Goal: Entertainment & Leisure: Consume media (video, audio)

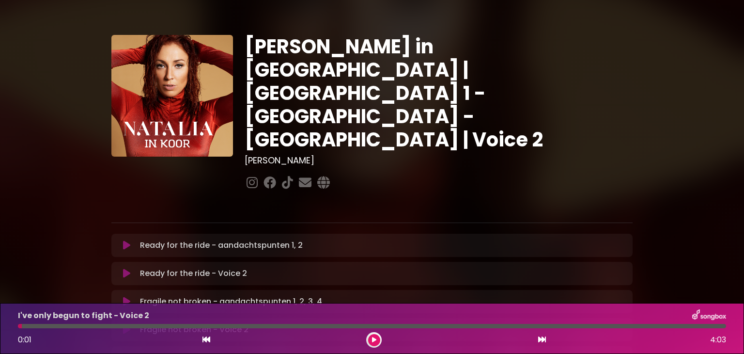
scroll to position [626, 0]
click at [124, 240] on icon at bounding box center [126, 245] width 7 height 10
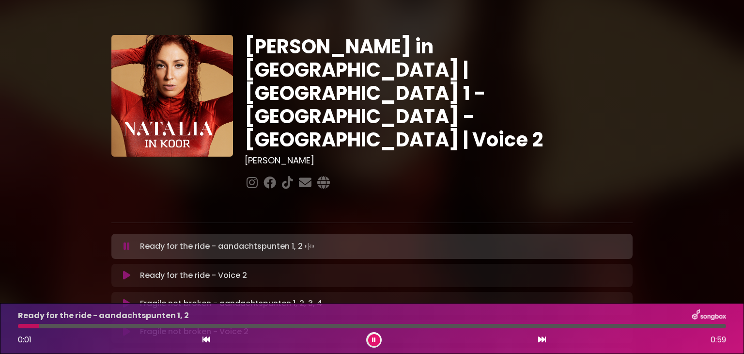
click at [127, 241] on icon at bounding box center [127, 246] width 6 height 10
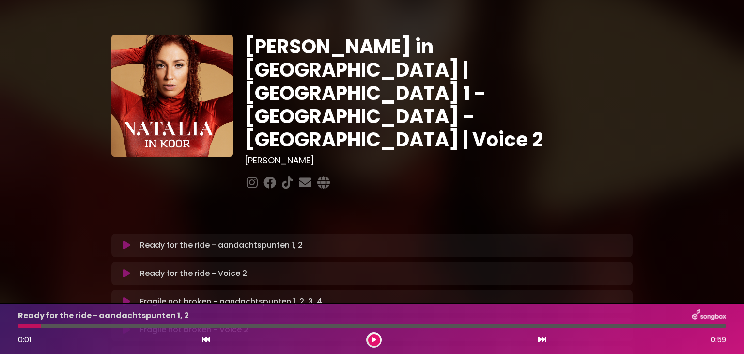
click at [126, 240] on icon at bounding box center [126, 245] width 7 height 10
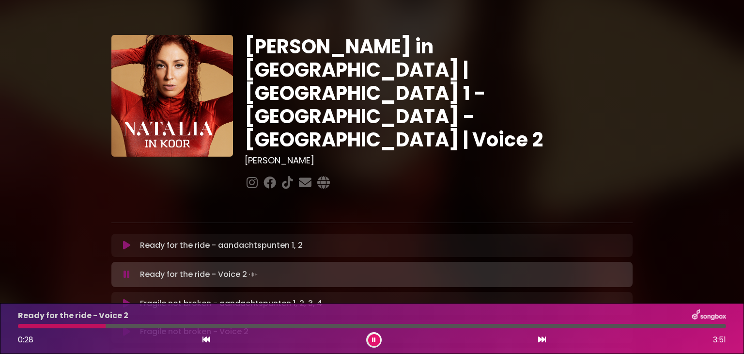
click at [495, 173] on div at bounding box center [439, 182] width 388 height 19
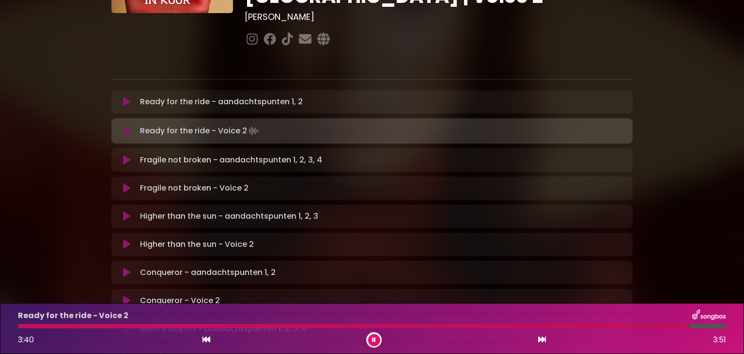
scroll to position [145, 0]
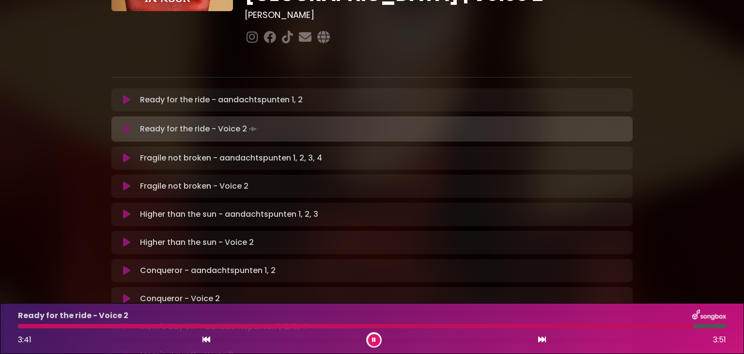
click at [124, 153] on icon at bounding box center [126, 158] width 7 height 10
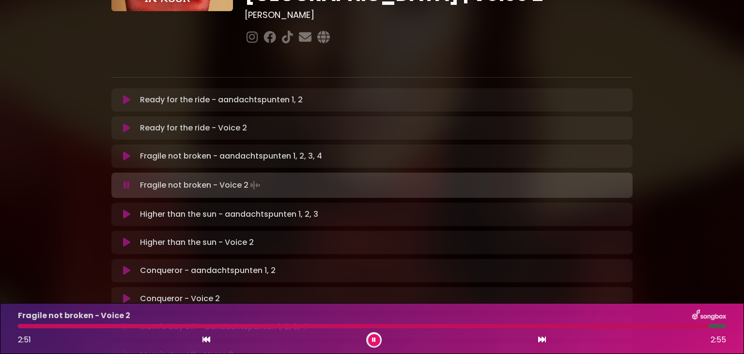
click at [128, 209] on icon at bounding box center [126, 214] width 7 height 10
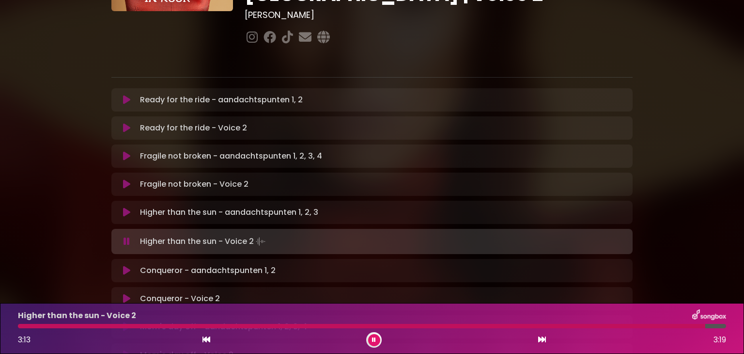
click at [124, 265] on icon at bounding box center [126, 270] width 7 height 10
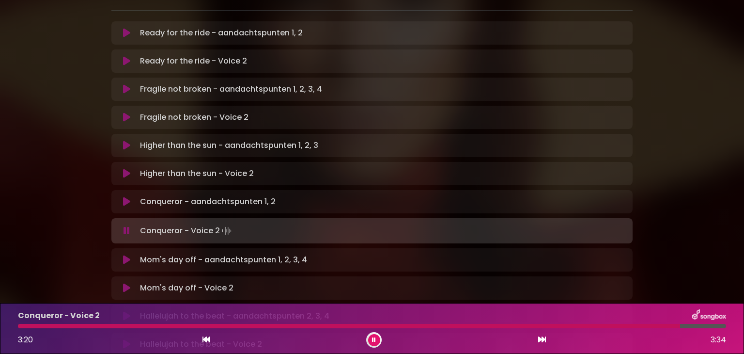
scroll to position [242, 0]
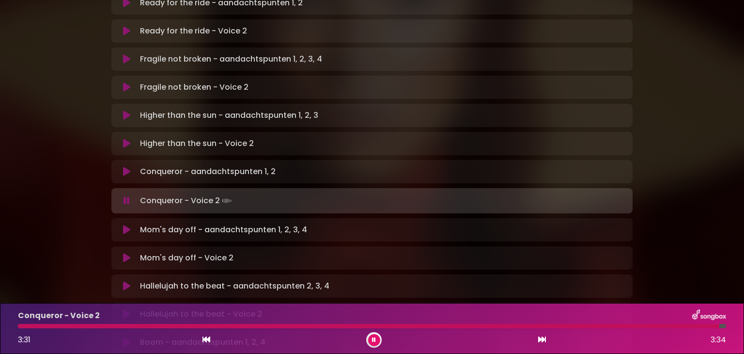
click at [123, 225] on icon at bounding box center [126, 230] width 7 height 10
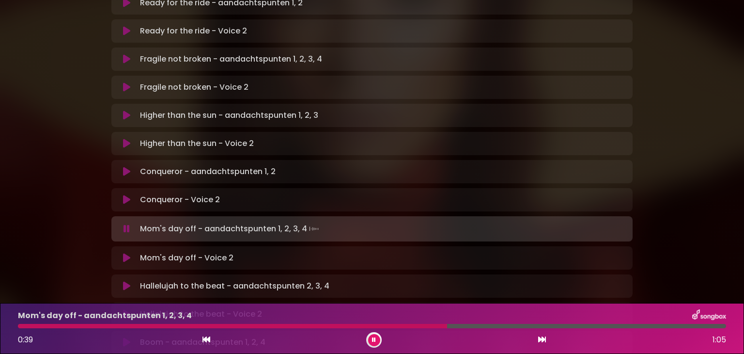
click at [390, 325] on div at bounding box center [232, 326] width 429 height 4
click at [324, 324] on div at bounding box center [214, 326] width 393 height 4
click at [309, 326] on div at bounding box center [208, 326] width 381 height 4
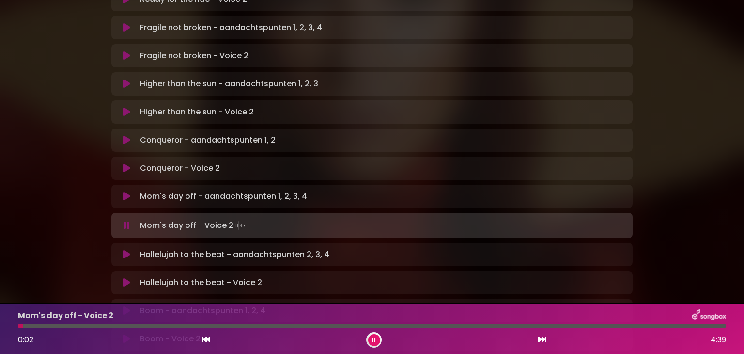
scroll to position [291, 0]
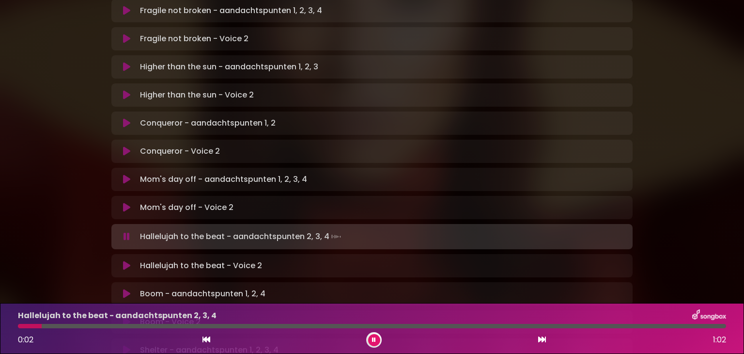
click at [374, 339] on icon at bounding box center [374, 340] width 4 height 6
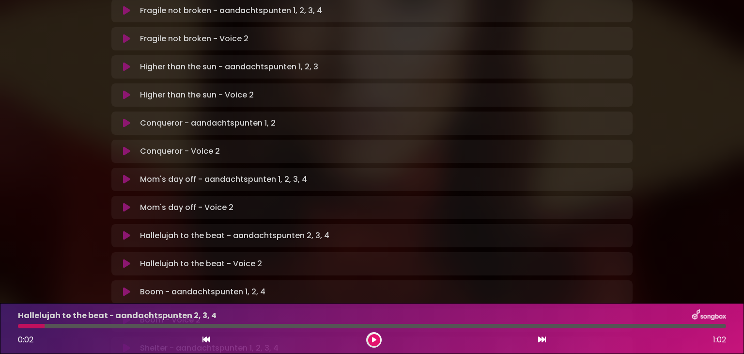
click at [124, 231] on icon at bounding box center [126, 236] width 7 height 10
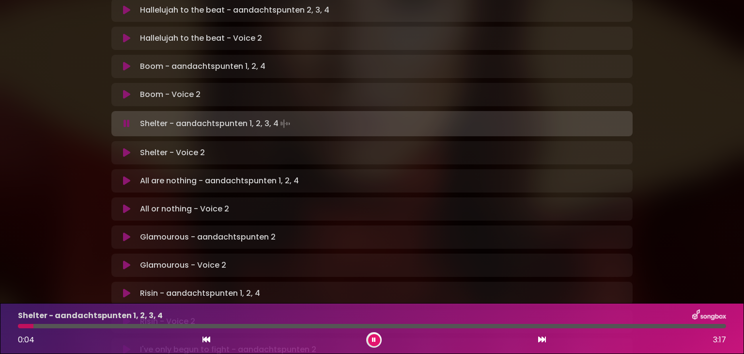
scroll to position [533, 0]
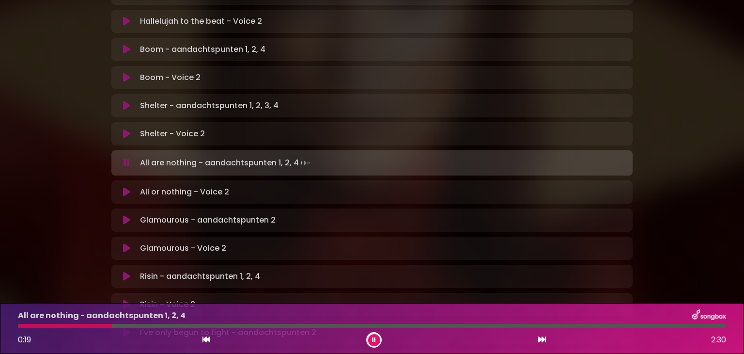
click at [372, 338] on button at bounding box center [374, 340] width 12 height 12
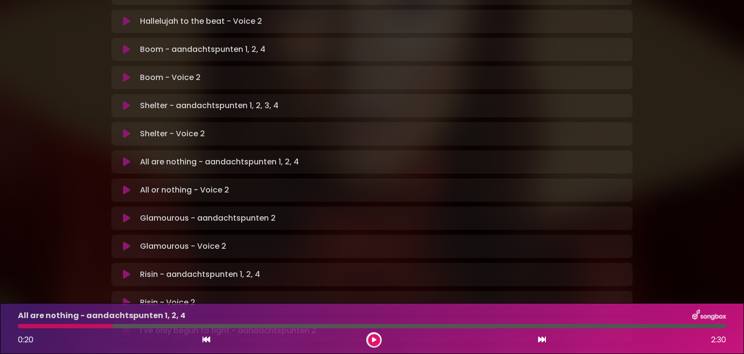
click at [375, 340] on icon at bounding box center [374, 340] width 4 height 6
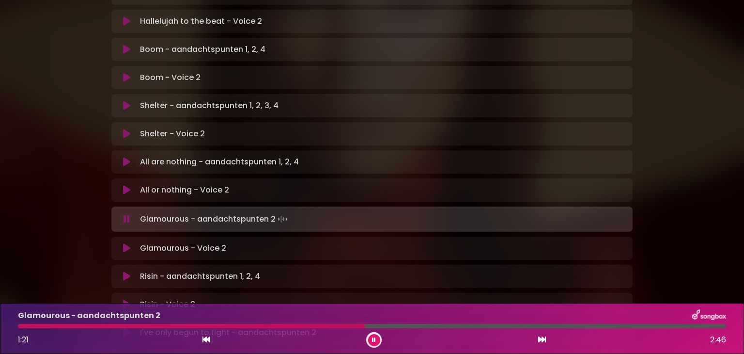
click at [372, 343] on button at bounding box center [374, 340] width 12 height 12
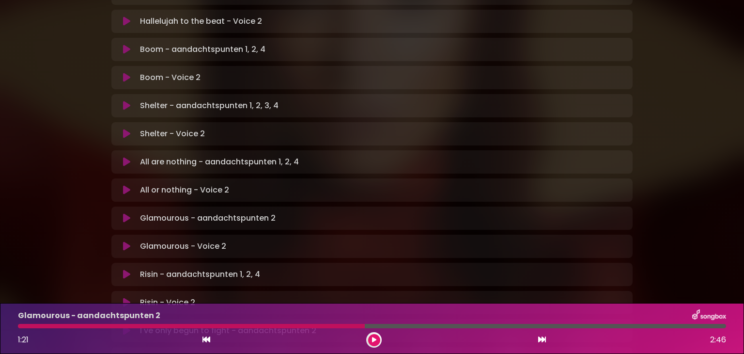
click at [368, 341] on button at bounding box center [374, 340] width 12 height 12
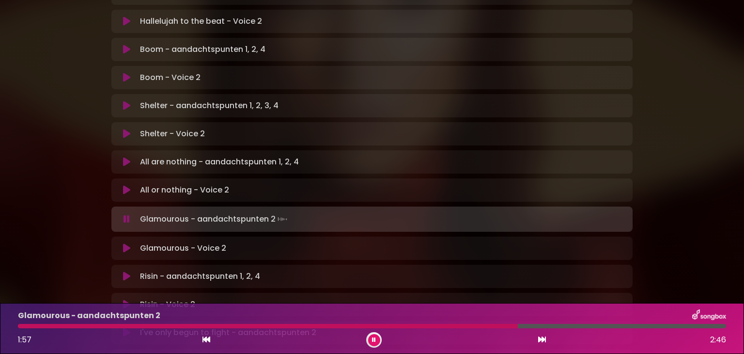
click at [373, 336] on button at bounding box center [374, 340] width 12 height 12
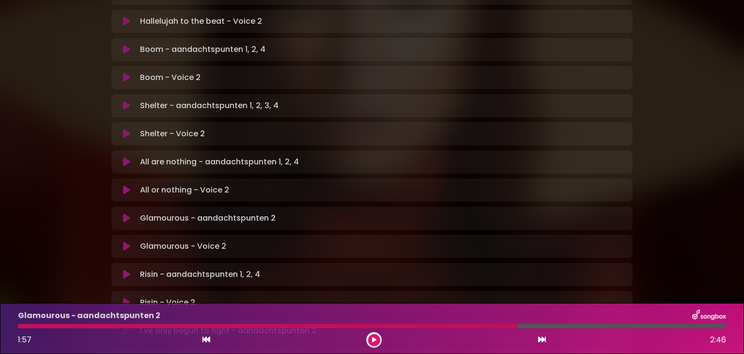
drag, startPoint x: 489, startPoint y: 326, endPoint x: 482, endPoint y: 326, distance: 7.3
click at [489, 326] on div at bounding box center [268, 326] width 500 height 4
click at [374, 339] on icon at bounding box center [374, 340] width 4 height 6
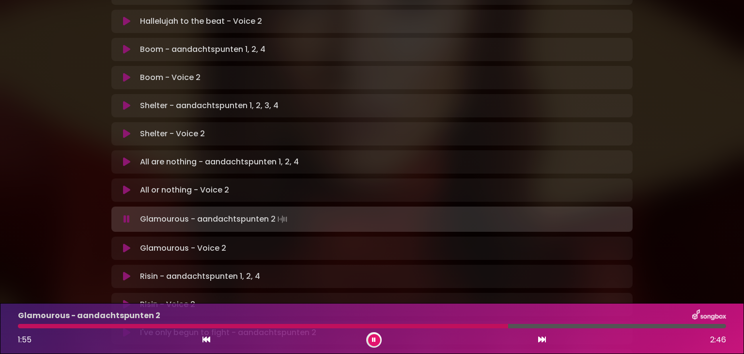
click at [374, 339] on icon at bounding box center [374, 340] width 4 height 6
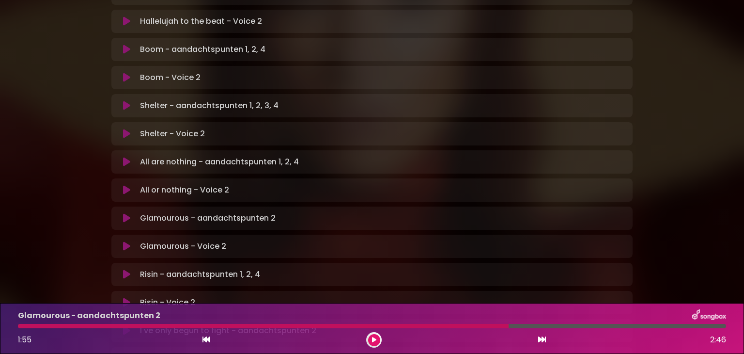
click at [376, 330] on div "Glamourous - aandachtspunten 2 1:55 2:46" at bounding box center [372, 328] width 720 height 38
click at [372, 339] on icon at bounding box center [374, 340] width 4 height 6
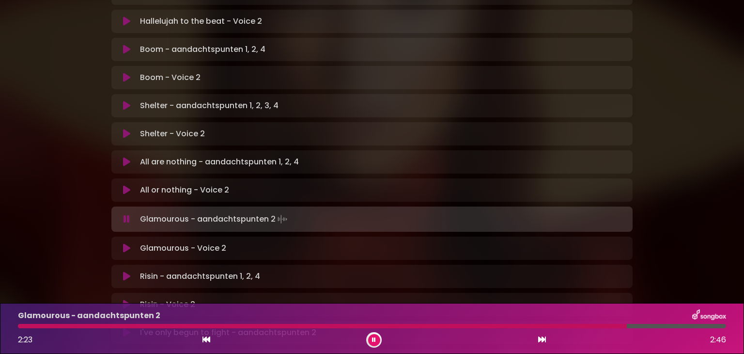
click at [372, 339] on icon at bounding box center [374, 340] width 4 height 6
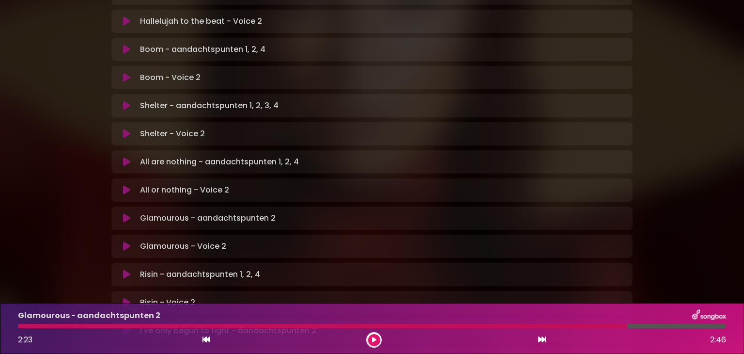
click at [372, 339] on icon at bounding box center [374, 340] width 4 height 6
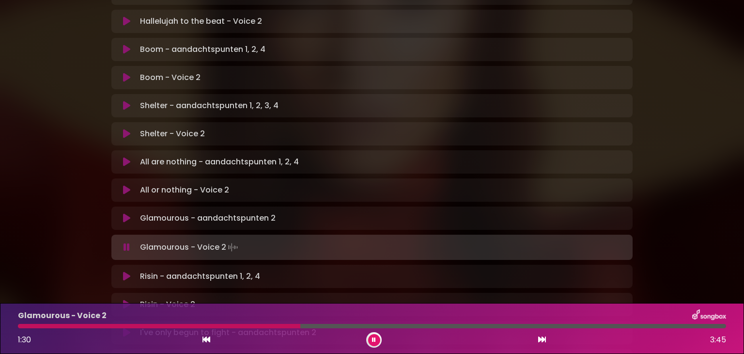
click at [375, 339] on icon at bounding box center [374, 340] width 4 height 6
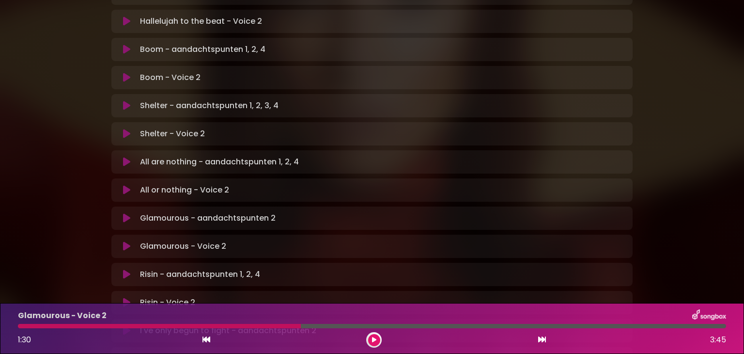
click at [124, 269] on icon at bounding box center [126, 274] width 7 height 10
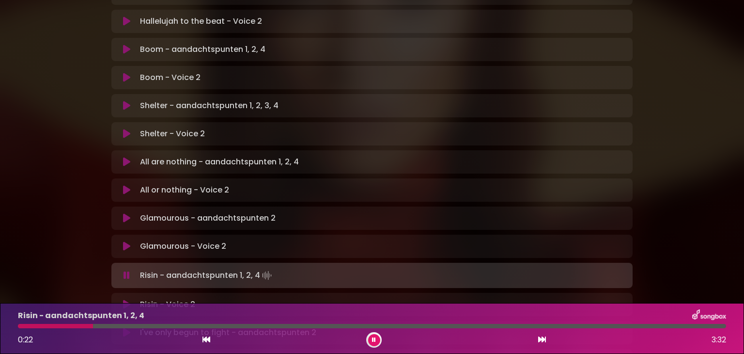
click at [23, 326] on div at bounding box center [55, 326] width 75 height 4
click at [372, 338] on button at bounding box center [374, 340] width 12 height 12
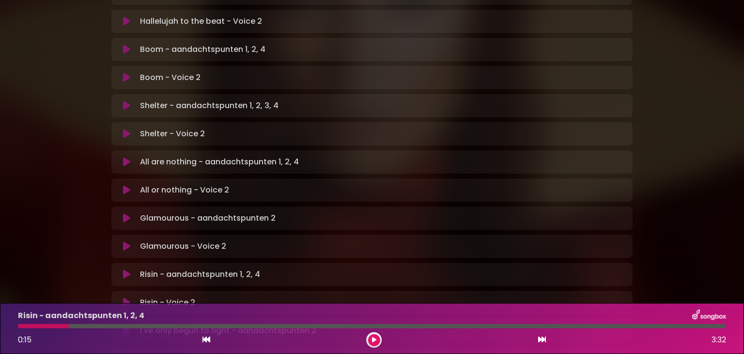
click at [376, 338] on icon at bounding box center [374, 340] width 4 height 6
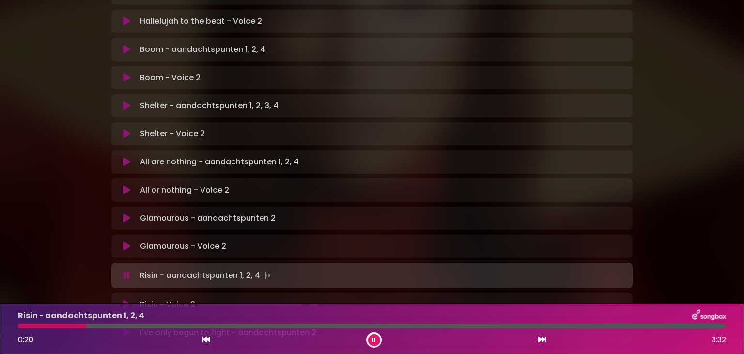
click at [376, 338] on button at bounding box center [374, 340] width 12 height 12
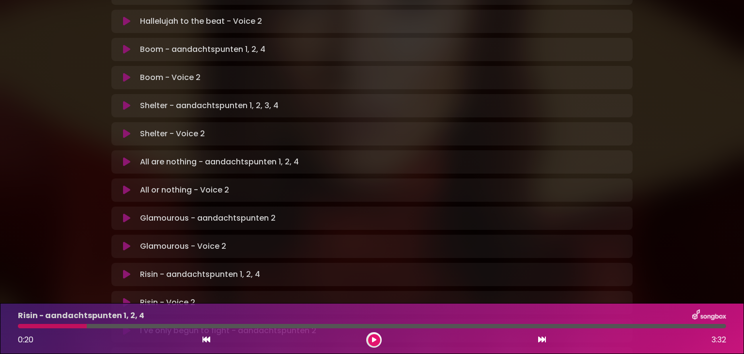
click at [23, 325] on div at bounding box center [52, 326] width 69 height 4
click at [373, 340] on icon at bounding box center [374, 340] width 4 height 6
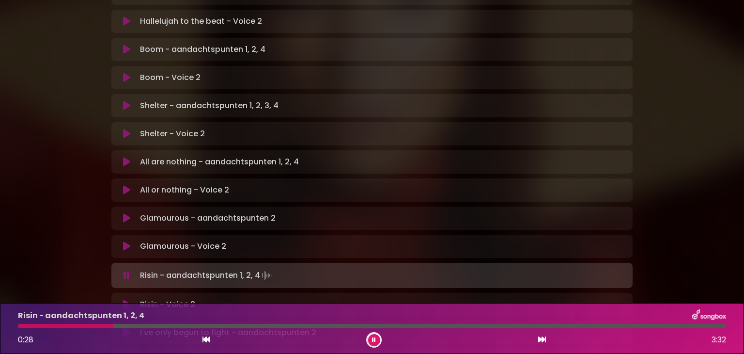
click at [371, 344] on button at bounding box center [374, 340] width 12 height 12
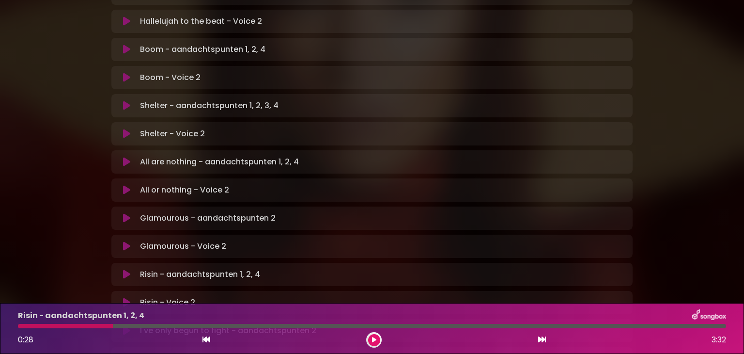
click at [374, 337] on icon at bounding box center [374, 340] width 4 height 6
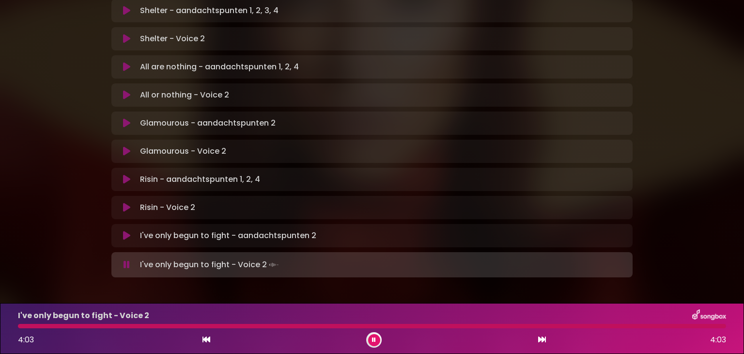
scroll to position [626, 0]
